Goal: Communication & Community: Answer question/provide support

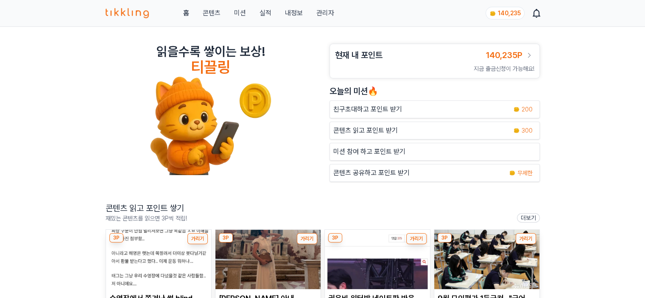
click at [337, 19] on div "홈 콘텐츠 미션 실적 내정보 관리자 140,235" at bounding box center [323, 13] width 434 height 26
click at [331, 17] on link "관리자" at bounding box center [325, 13] width 18 height 10
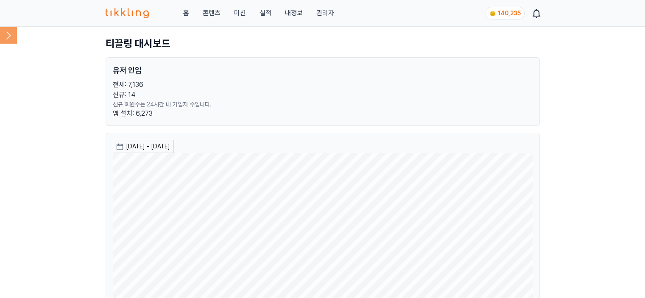
click at [12, 34] on icon at bounding box center [8, 35] width 17 height 17
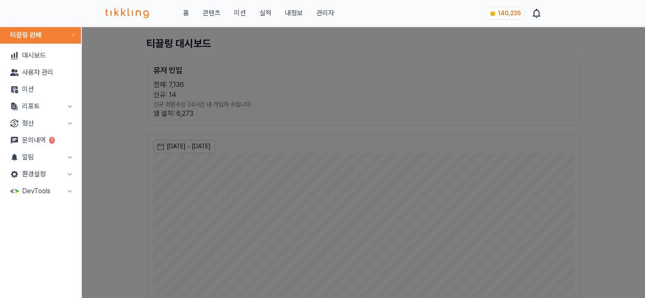
click at [21, 106] on button "리포트" at bounding box center [40, 106] width 74 height 17
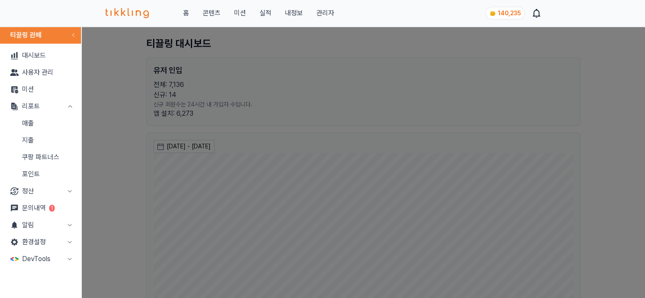
click at [47, 208] on link "문의내역 1" at bounding box center [40, 208] width 74 height 17
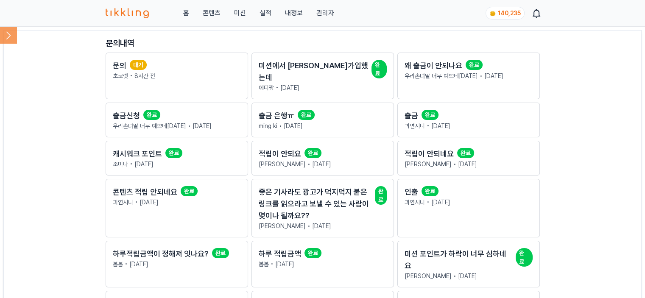
click at [165, 72] on p "초코랫 • 8시간 전" at bounding box center [177, 76] width 128 height 8
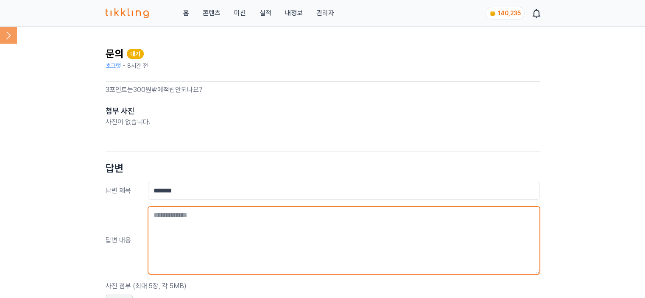
click at [274, 227] on textarea at bounding box center [344, 240] width 392 height 68
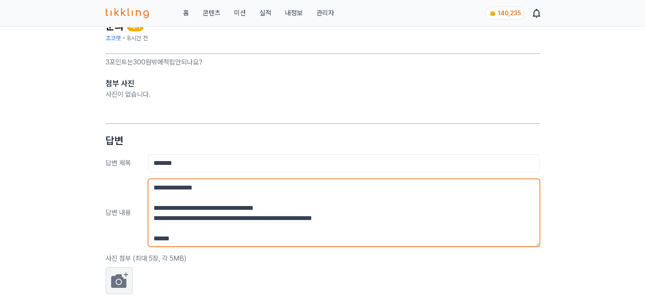
scroll to position [42, 0]
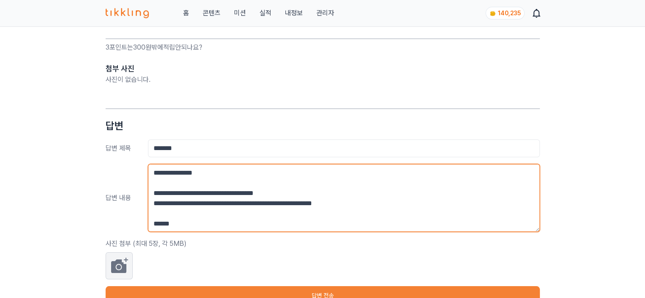
click at [156, 195] on textarea "**********" at bounding box center [344, 198] width 392 height 68
type textarea "**********"
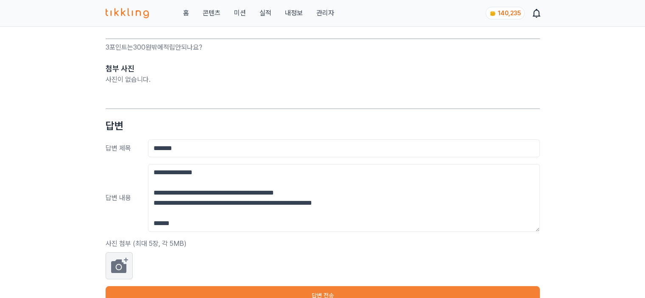
click at [302, 292] on button "답변 전송" at bounding box center [323, 295] width 434 height 19
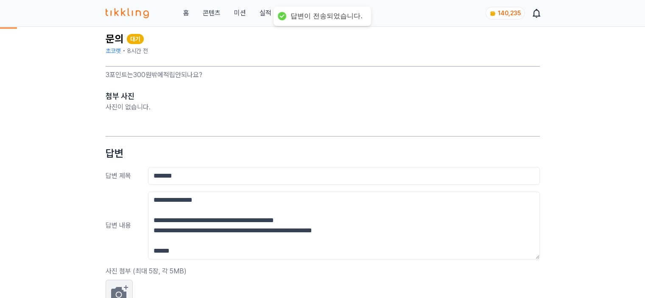
scroll to position [0, 0]
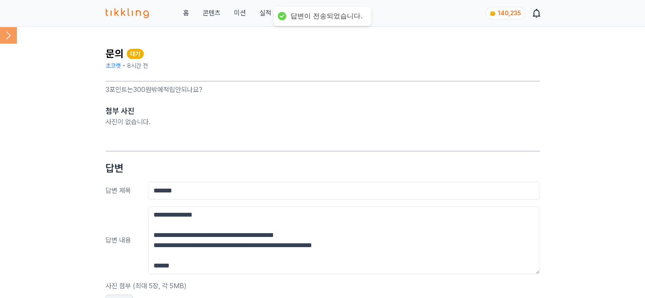
click at [9, 33] on icon at bounding box center [8, 35] width 17 height 17
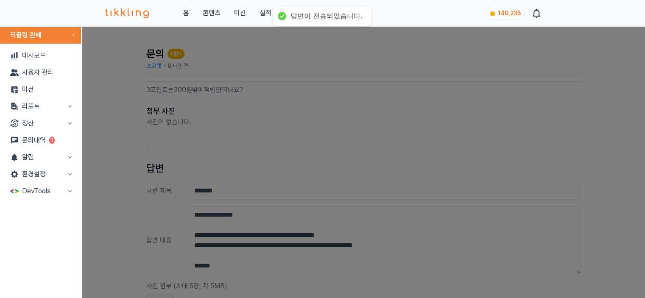
click at [37, 112] on button "리포트" at bounding box center [40, 106] width 74 height 17
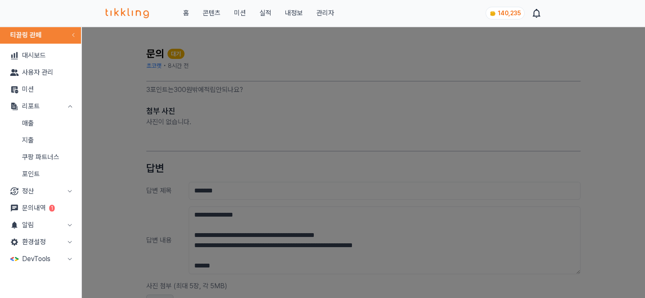
click at [46, 127] on link "매출" at bounding box center [40, 123] width 74 height 17
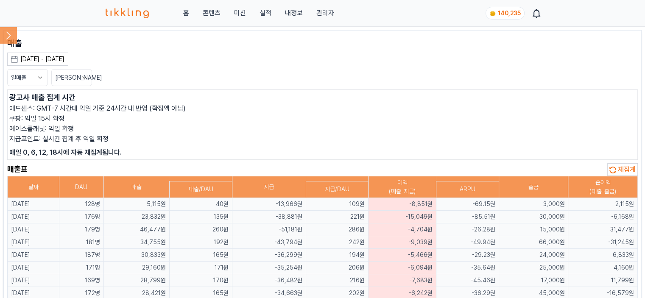
click at [37, 77] on icon at bounding box center [40, 77] width 8 height 8
click at [43, 59] on div "[DATE] - [DATE]" at bounding box center [42, 59] width 44 height 9
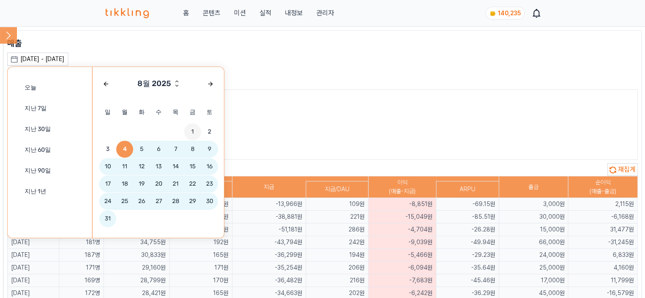
click at [190, 130] on span "1" at bounding box center [192, 131] width 17 height 17
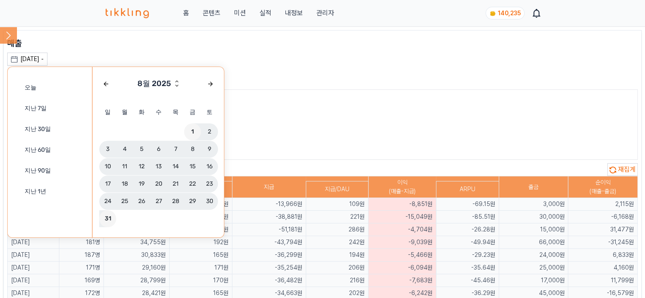
click at [111, 217] on span "31" at bounding box center [107, 218] width 17 height 17
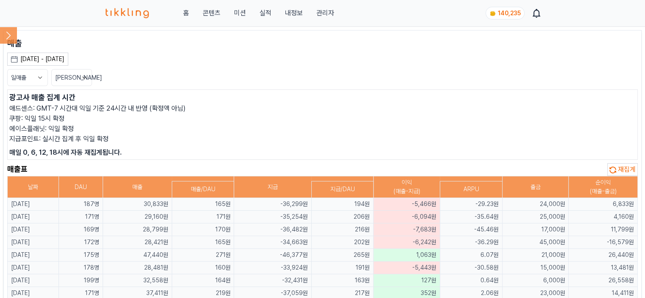
click at [29, 82] on button "일매출" at bounding box center [27, 77] width 41 height 17
click at [25, 107] on button "월매출" at bounding box center [28, 109] width 40 height 15
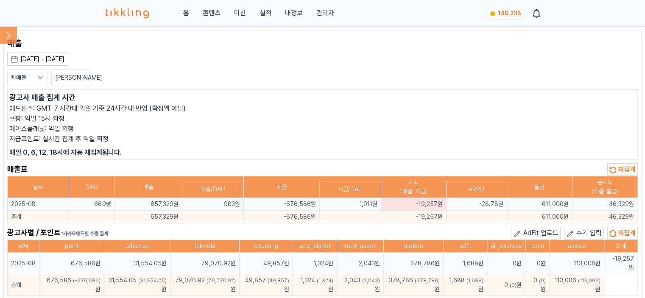
click at [1, 40] on icon at bounding box center [8, 35] width 17 height 17
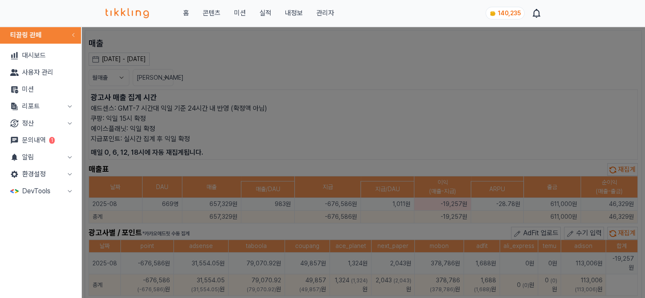
click at [56, 106] on button "리포트" at bounding box center [40, 106] width 74 height 17
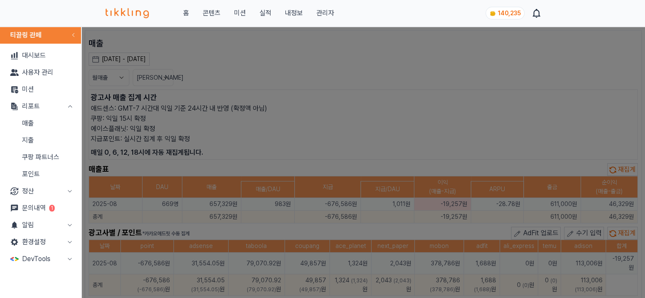
click at [51, 137] on link "지출" at bounding box center [40, 140] width 74 height 17
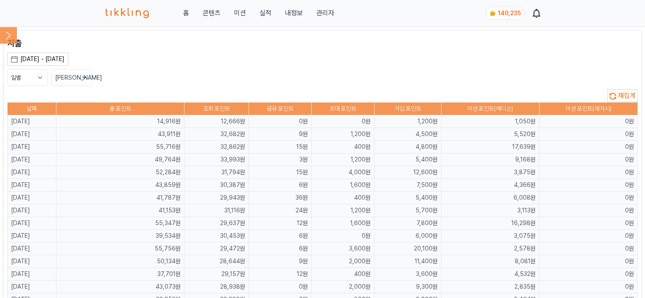
click at [44, 62] on div "[DATE] - [DATE]" at bounding box center [42, 59] width 44 height 9
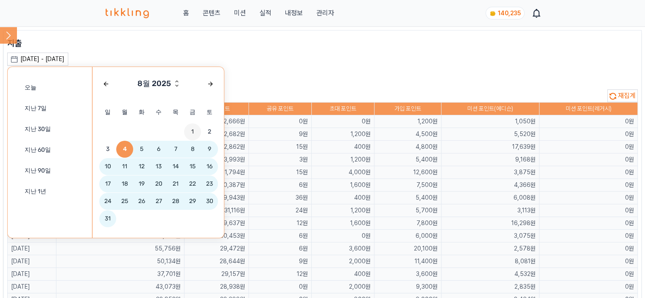
click at [192, 131] on span "1" at bounding box center [192, 131] width 17 height 17
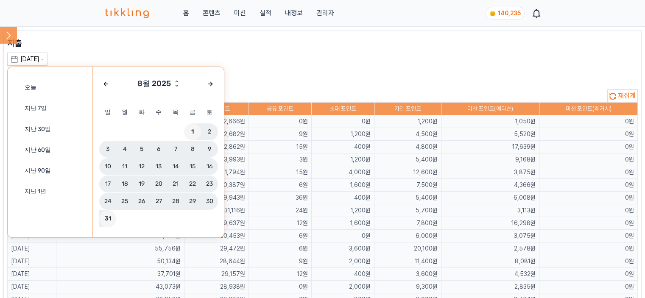
click at [110, 216] on span "31" at bounding box center [107, 218] width 17 height 17
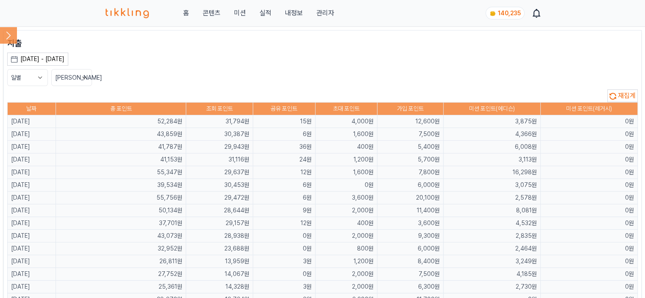
click at [32, 83] on button "일별" at bounding box center [27, 77] width 41 height 17
click at [31, 107] on button "월별" at bounding box center [28, 109] width 40 height 15
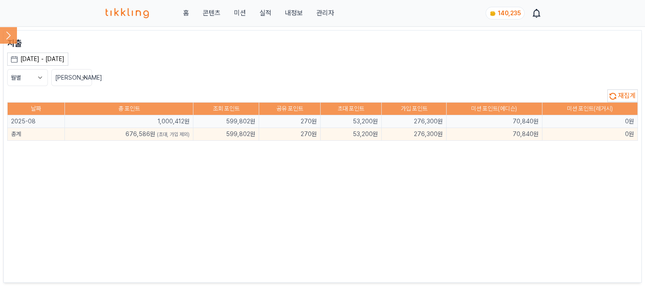
click at [144, 74] on div "월별 최신순" at bounding box center [322, 77] width 630 height 17
click at [34, 71] on button "월별" at bounding box center [27, 77] width 41 height 17
click at [30, 94] on button "일별" at bounding box center [28, 93] width 40 height 15
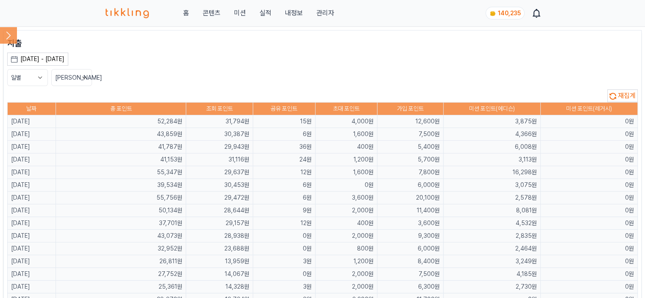
click at [4, 33] on icon at bounding box center [8, 35] width 17 height 17
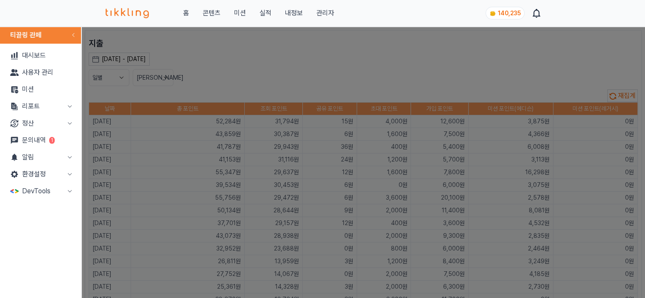
click at [20, 109] on button "리포트" at bounding box center [40, 106] width 74 height 17
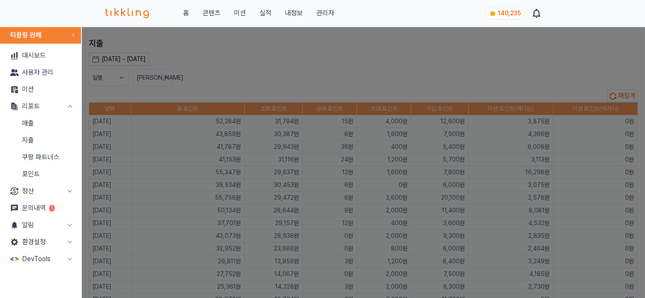
click at [22, 121] on link "매출" at bounding box center [40, 123] width 74 height 17
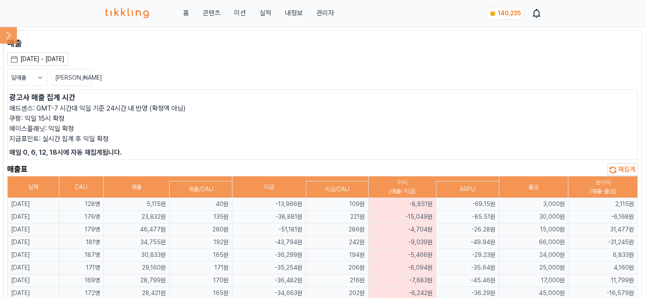
click at [50, 59] on div "[DATE] - [DATE]" at bounding box center [42, 59] width 44 height 9
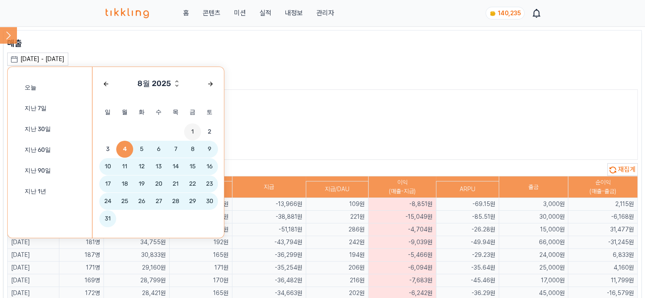
click at [197, 128] on span "1" at bounding box center [192, 131] width 17 height 17
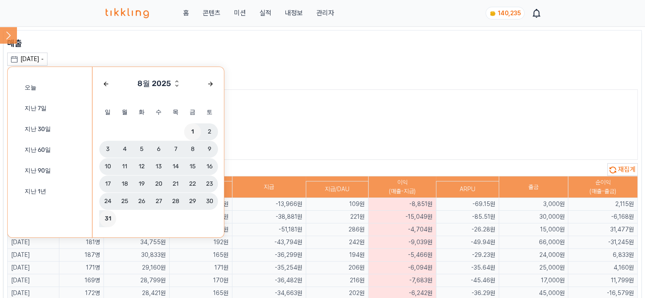
click at [108, 216] on span "31" at bounding box center [107, 218] width 17 height 17
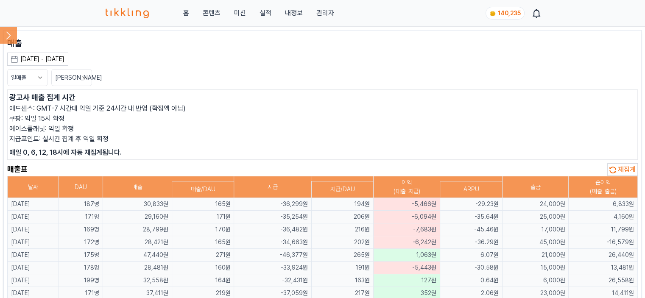
click at [46, 75] on button "일매출" at bounding box center [27, 77] width 41 height 17
click at [27, 103] on button "월매출" at bounding box center [28, 109] width 40 height 15
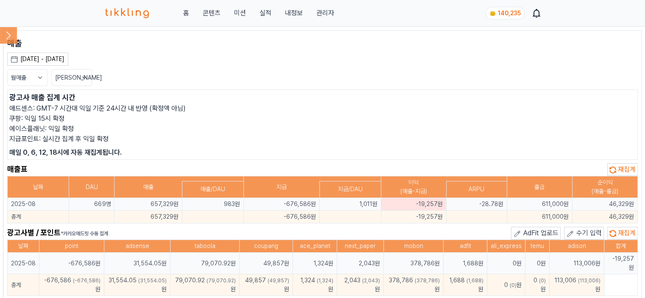
click at [4, 36] on icon at bounding box center [8, 35] width 17 height 17
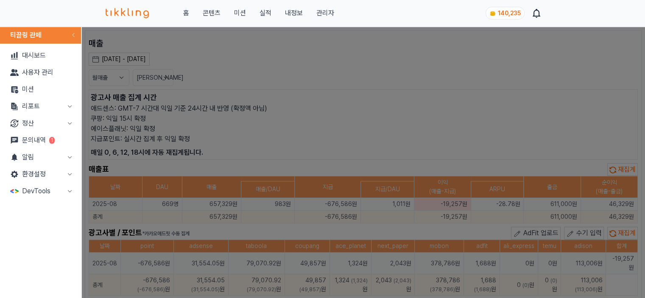
click at [38, 109] on button "리포트" at bounding box center [40, 106] width 74 height 17
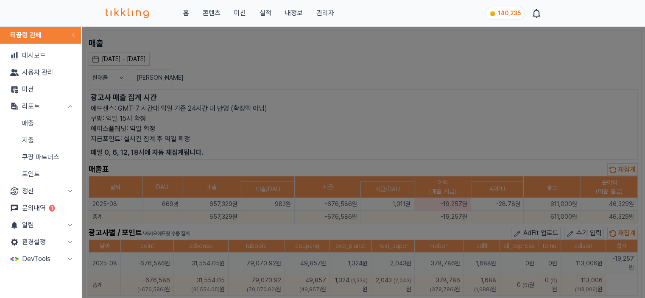
click at [34, 142] on link "지출" at bounding box center [40, 140] width 74 height 17
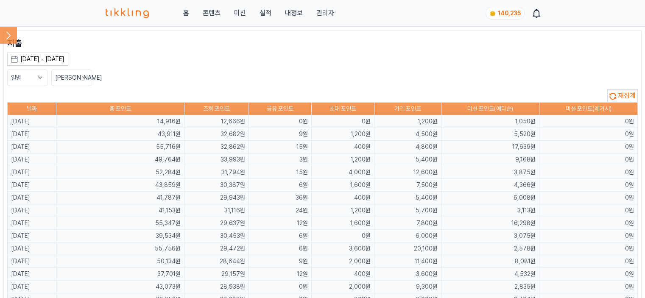
click at [25, 55] on div "[DATE] - [DATE]" at bounding box center [42, 59] width 44 height 9
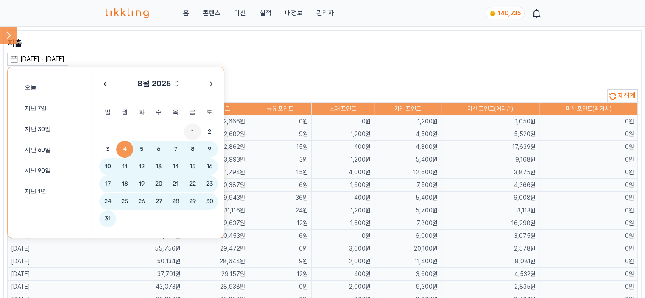
click at [191, 125] on span "1" at bounding box center [192, 131] width 17 height 17
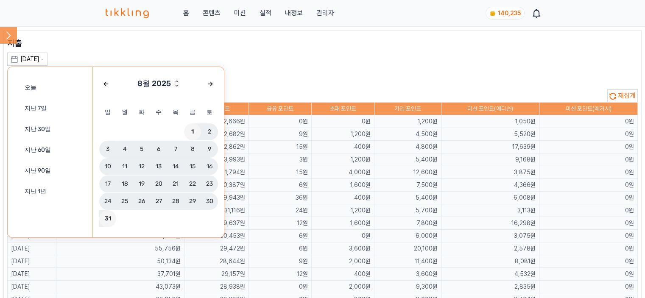
click at [109, 218] on span "31" at bounding box center [107, 218] width 17 height 17
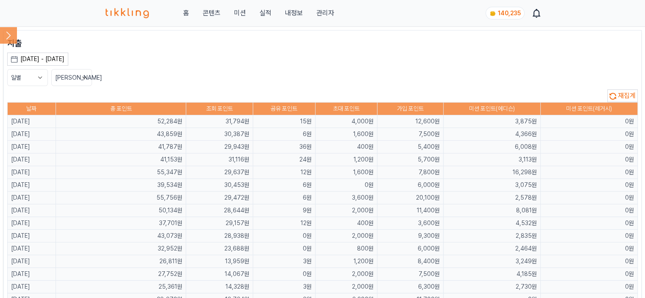
click at [36, 72] on button "일별" at bounding box center [27, 77] width 41 height 17
click at [27, 108] on button "월별" at bounding box center [28, 109] width 40 height 15
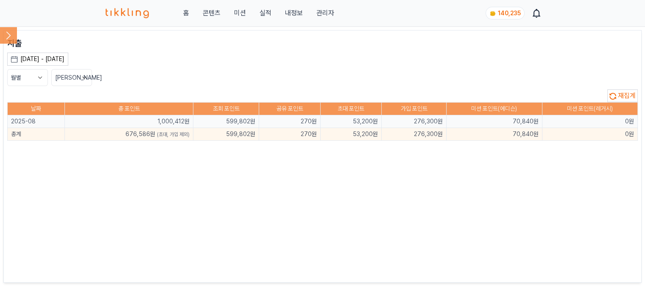
drag, startPoint x: 217, startPoint y: 135, endPoint x: 257, endPoint y: 145, distance: 40.9
click at [254, 136] on td "599,802원" at bounding box center [226, 134] width 66 height 13
click at [262, 187] on div "지출 2025-08-01 - 2025-08-31 오늘 지난 7일 지난 30일 지난 60일 지난 90일 지난 1년 8월 2025 일 월 화 수 …" at bounding box center [322, 156] width 630 height 238
click at [386, 186] on div "지출 2025-08-01 - 2025-08-31 오늘 지난 7일 지난 30일 지난 60일 지난 90일 지난 1년 8월 2025 일 월 화 수 …" at bounding box center [322, 156] width 630 height 238
click at [4, 38] on icon at bounding box center [8, 35] width 17 height 17
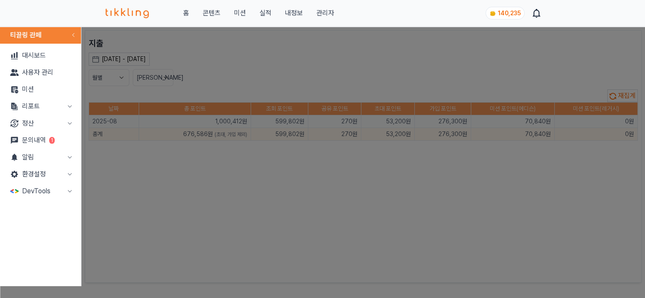
click at [20, 112] on button "리포트" at bounding box center [40, 106] width 74 height 17
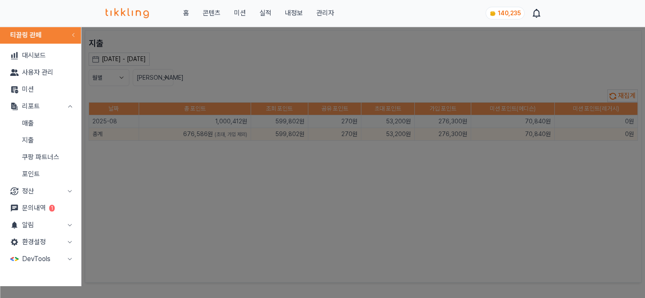
click at [25, 125] on link "매출" at bounding box center [40, 123] width 74 height 17
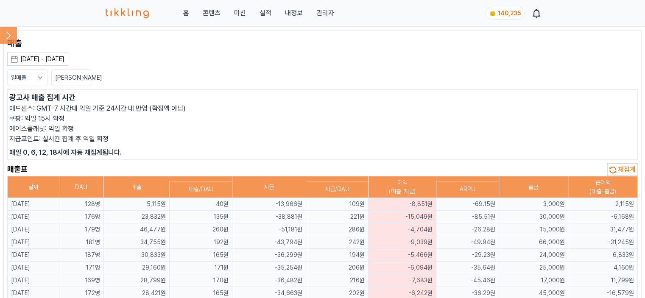
click at [47, 59] on div "[DATE] - [DATE]" at bounding box center [42, 59] width 44 height 9
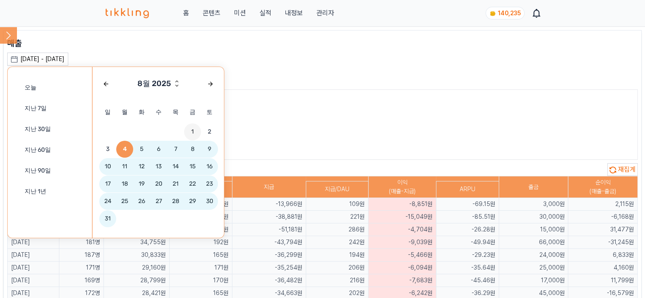
click at [193, 133] on span "1" at bounding box center [192, 131] width 17 height 17
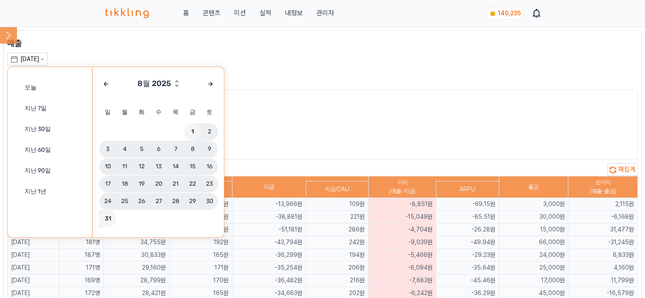
click at [111, 218] on span "31" at bounding box center [107, 218] width 17 height 17
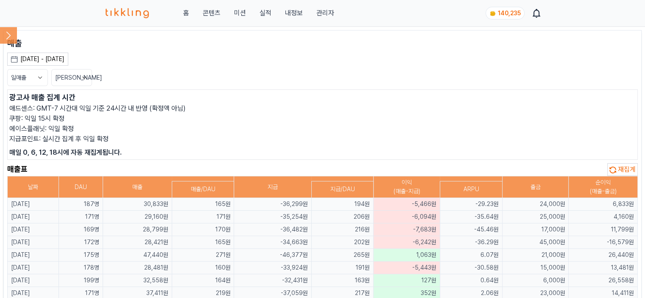
click at [19, 76] on button "일매출" at bounding box center [27, 77] width 41 height 17
click at [22, 106] on button "월매출" at bounding box center [28, 109] width 40 height 15
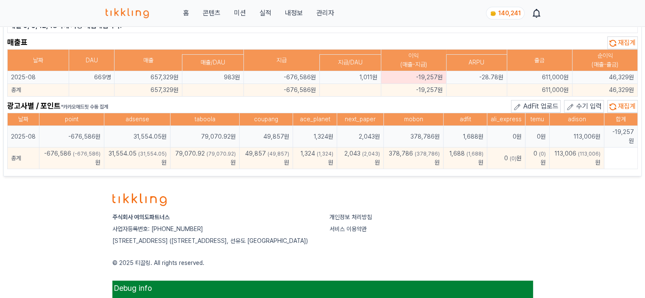
scroll to position [127, 0]
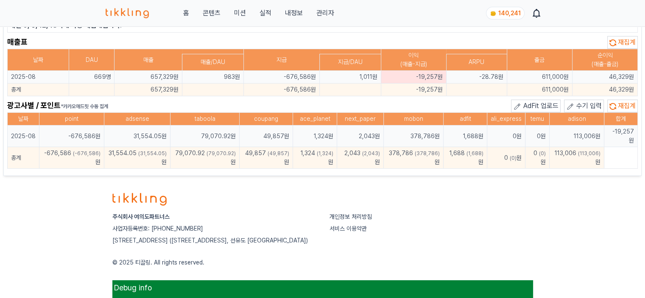
click at [588, 103] on span "수기 입력" at bounding box center [588, 106] width 25 height 8
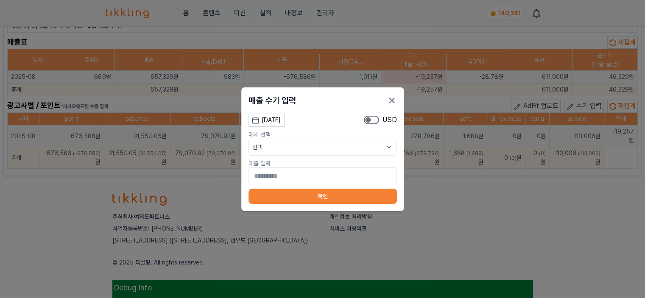
click at [281, 120] on div "[DATE]" at bounding box center [271, 120] width 19 height 9
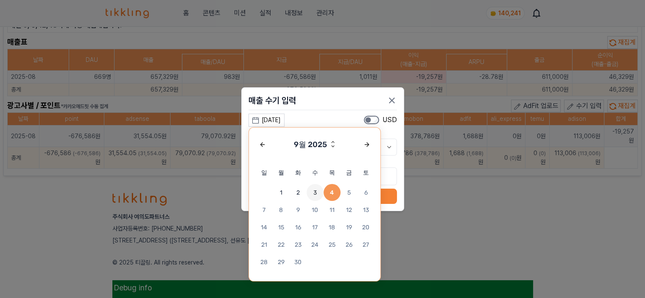
click at [317, 190] on span "3" at bounding box center [315, 192] width 17 height 17
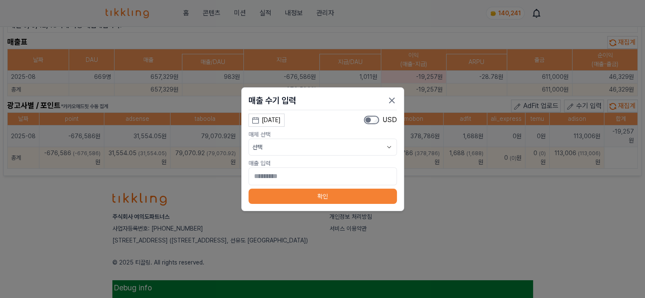
click at [298, 146] on button "선택" at bounding box center [322, 147] width 148 height 17
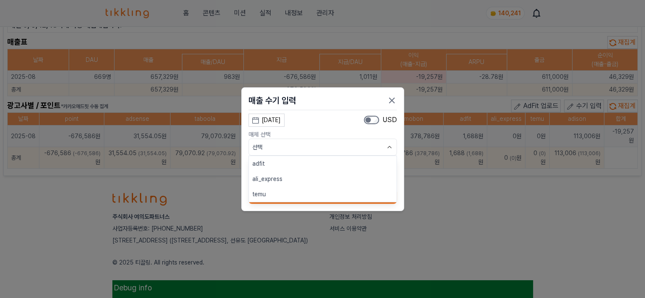
click at [287, 160] on button "adfit" at bounding box center [323, 163] width 148 height 15
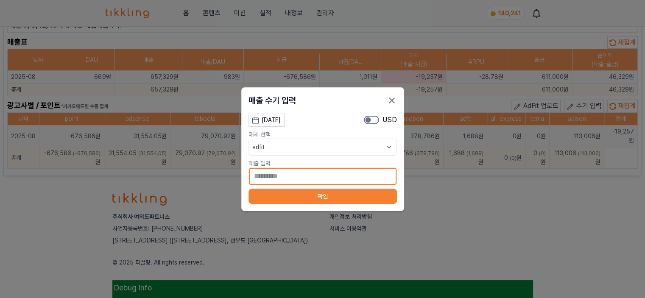
click at [292, 171] on input "*" at bounding box center [322, 176] width 148 height 18
type input "***"
click at [284, 197] on button "확인" at bounding box center [322, 196] width 148 height 15
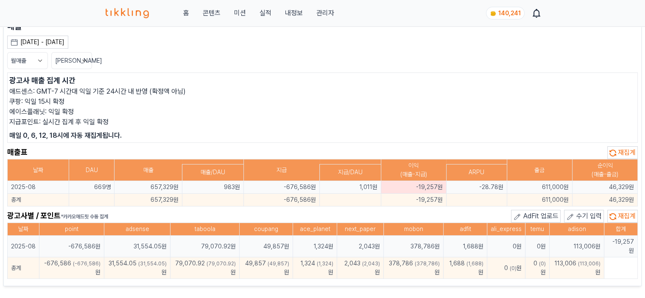
scroll to position [0, 0]
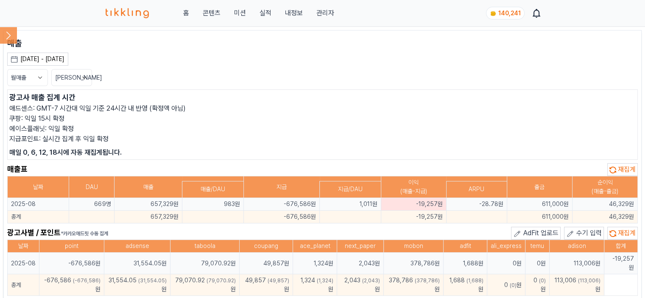
click at [38, 77] on icon at bounding box center [40, 77] width 8 height 8
click at [167, 78] on div "월매출 일매출 월매출 최신순" at bounding box center [322, 77] width 630 height 17
click at [0, 35] on icon at bounding box center [8, 35] width 17 height 17
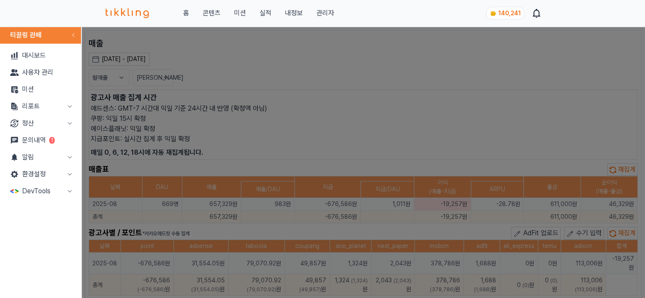
click at [29, 106] on button "리포트" at bounding box center [40, 106] width 74 height 17
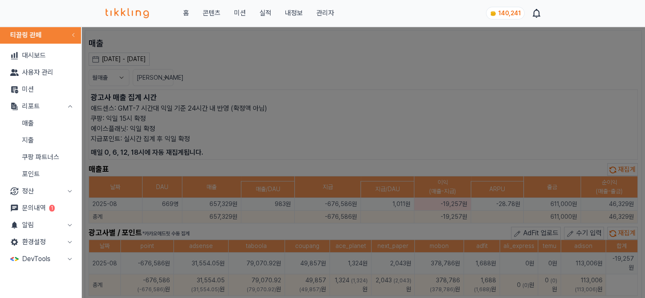
click at [35, 141] on link "지출" at bounding box center [40, 140] width 74 height 17
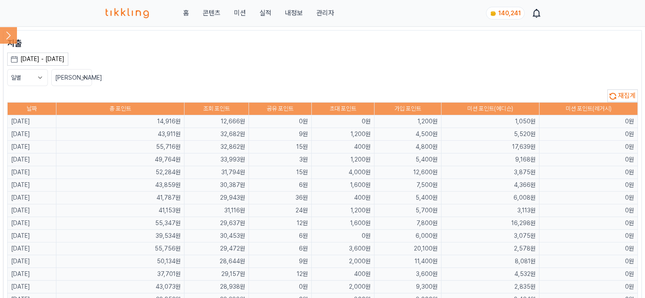
click at [31, 55] on div "[DATE] - [DATE]" at bounding box center [42, 59] width 44 height 9
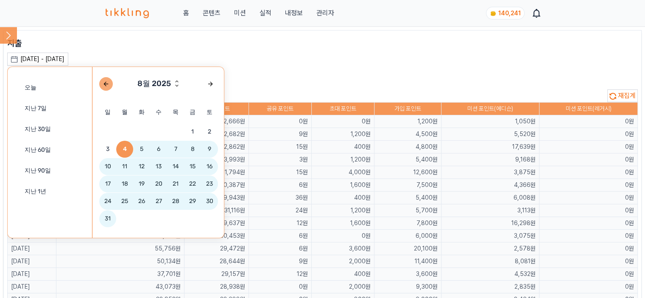
click at [110, 82] on button "button" at bounding box center [106, 84] width 14 height 14
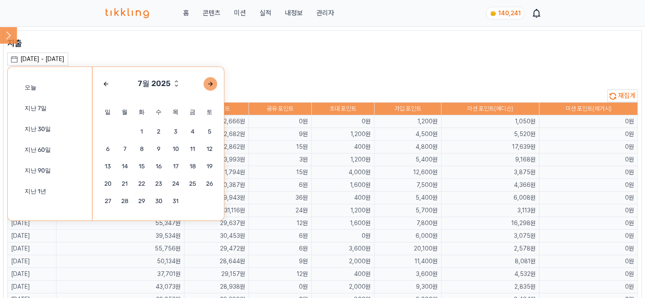
click at [205, 83] on button "button" at bounding box center [211, 84] width 14 height 14
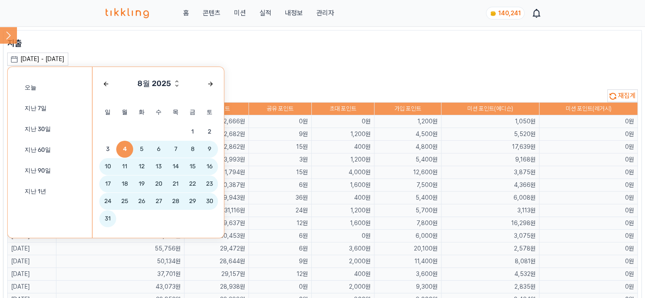
click at [279, 44] on p "지출" at bounding box center [322, 43] width 630 height 12
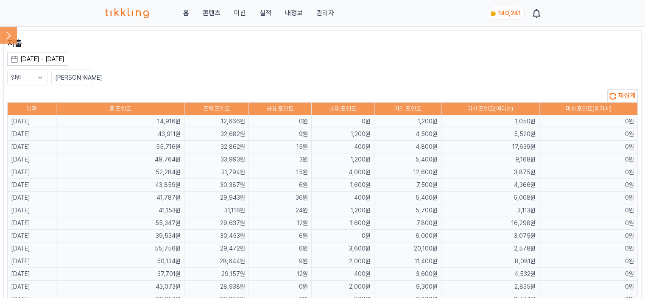
click at [258, 11] on div "홈 콘텐츠 미션 실적 내정보 관리자" at bounding box center [220, 13] width 229 height 10
click at [322, 12] on link "관리자" at bounding box center [325, 13] width 18 height 10
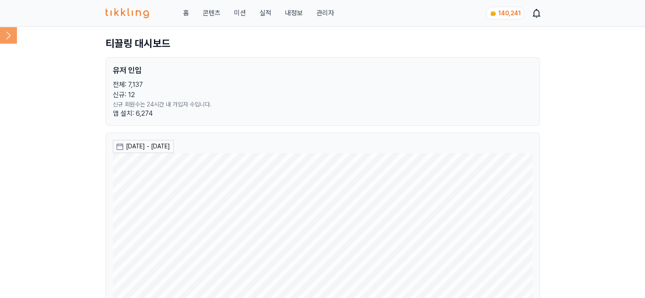
click at [7, 36] on icon at bounding box center [8, 35] width 17 height 17
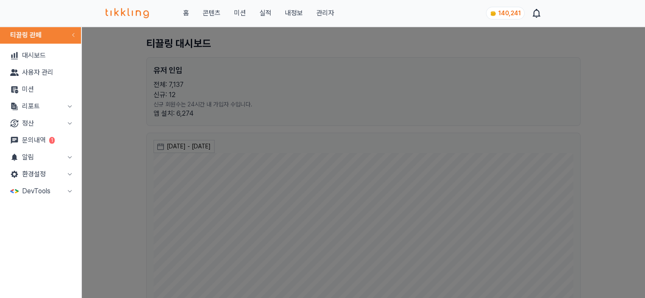
click at [46, 104] on button "리포트" at bounding box center [40, 106] width 74 height 17
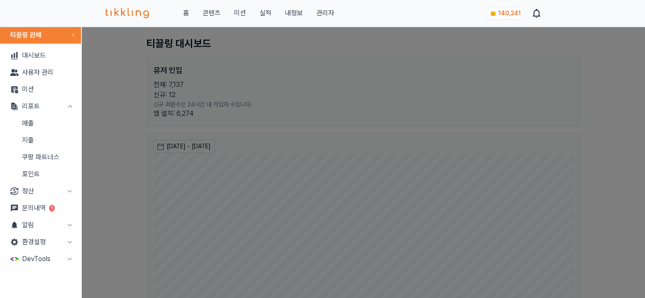
click at [49, 123] on link "매출" at bounding box center [40, 123] width 74 height 17
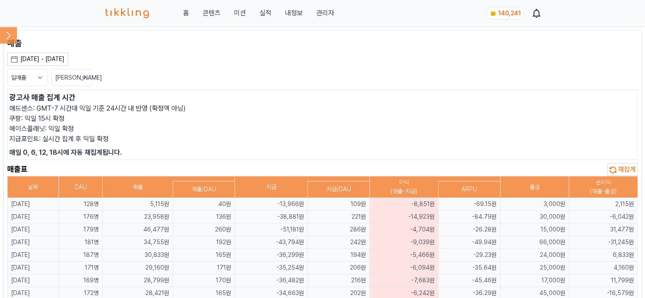
click at [630, 171] on span "재집계" at bounding box center [627, 169] width 18 height 8
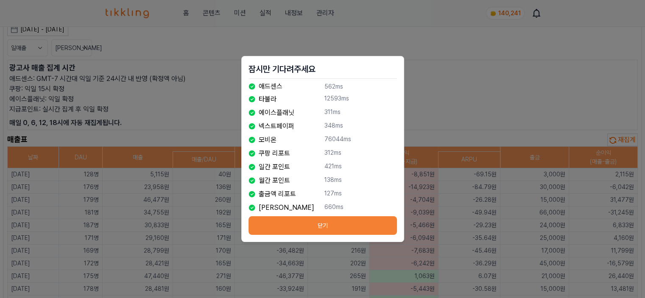
scroll to position [42, 0]
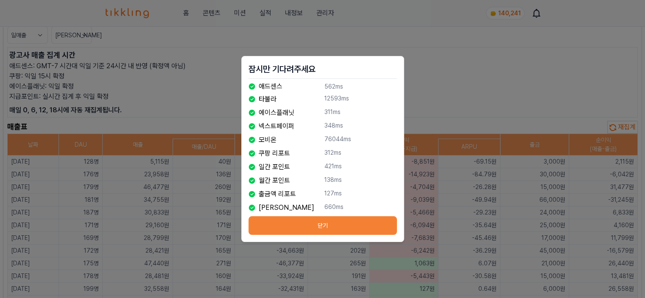
click at [289, 231] on button "닫기" at bounding box center [322, 225] width 148 height 19
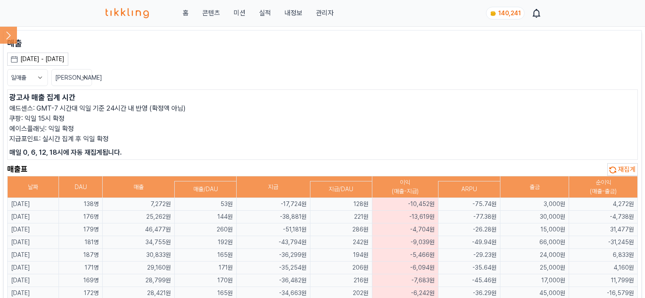
scroll to position [42, 0]
